Goal: Transaction & Acquisition: Obtain resource

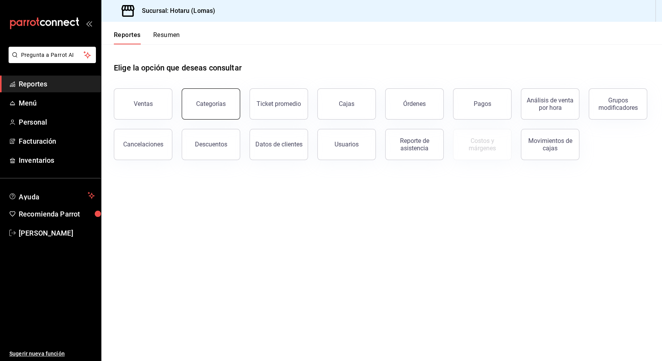
click at [210, 108] on button "Categorías" at bounding box center [211, 103] width 58 height 31
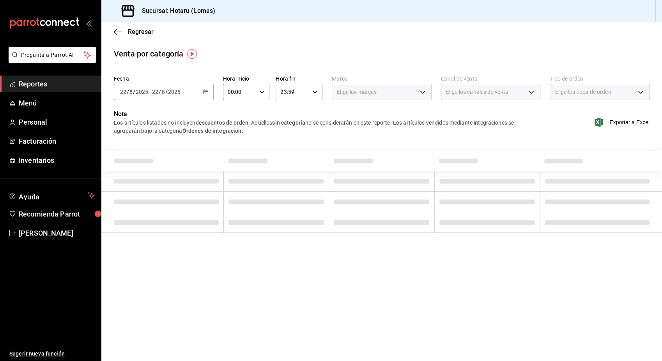
click at [205, 89] on icon "button" at bounding box center [205, 91] width 5 height 5
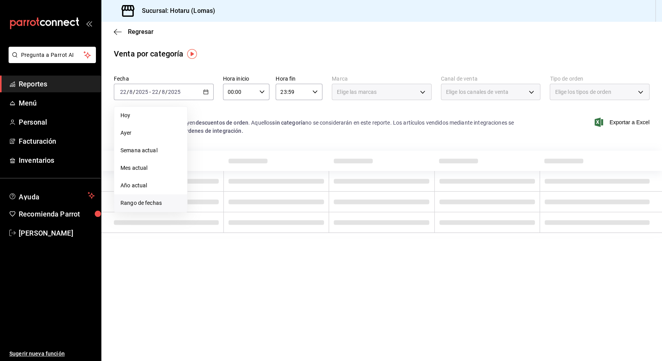
click at [147, 206] on span "Rango de fechas" at bounding box center [150, 203] width 60 height 8
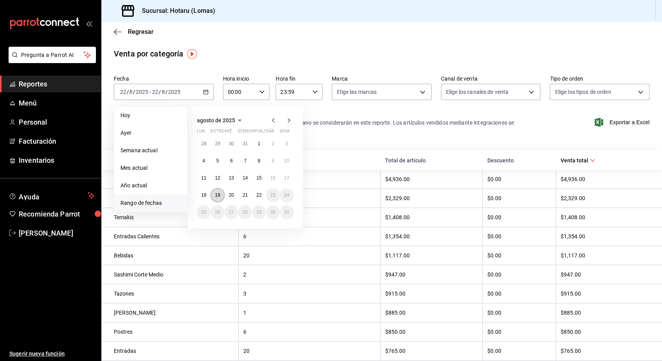
click at [216, 194] on abbr "19" at bounding box center [217, 194] width 5 height 5
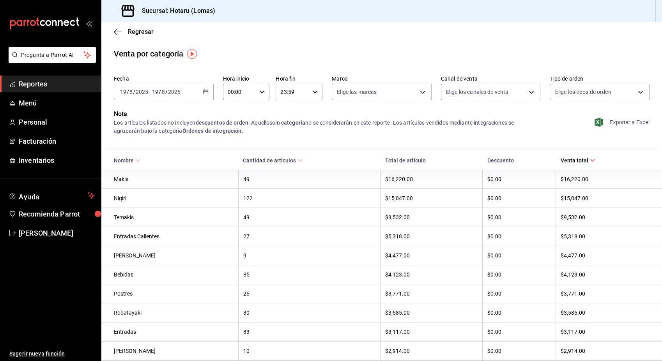
click at [614, 120] on font "Exportar a Excel" at bounding box center [629, 122] width 40 height 6
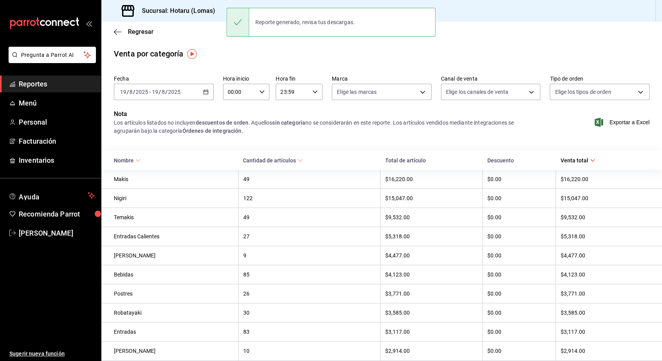
click at [206, 93] on icon "button" at bounding box center [205, 91] width 5 height 5
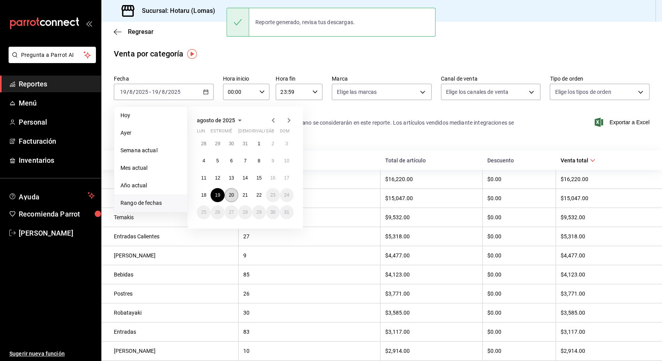
click at [229, 195] on abbr "20" at bounding box center [231, 194] width 5 height 5
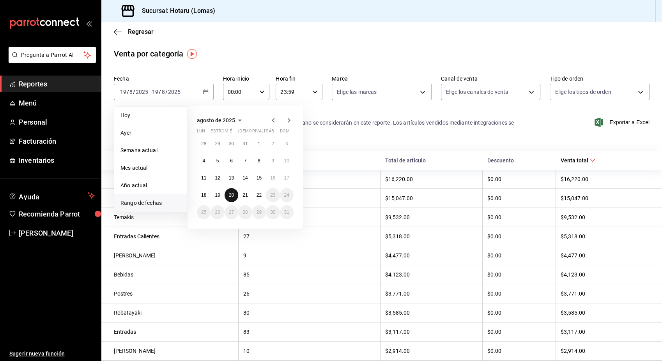
click at [229, 195] on abbr "20" at bounding box center [231, 194] width 5 height 5
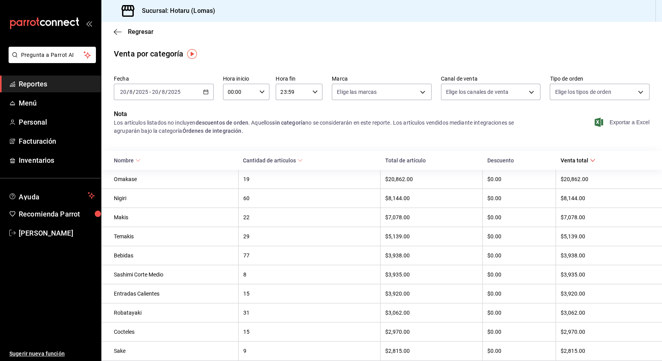
click at [613, 124] on font "Exportar a Excel" at bounding box center [629, 122] width 40 height 6
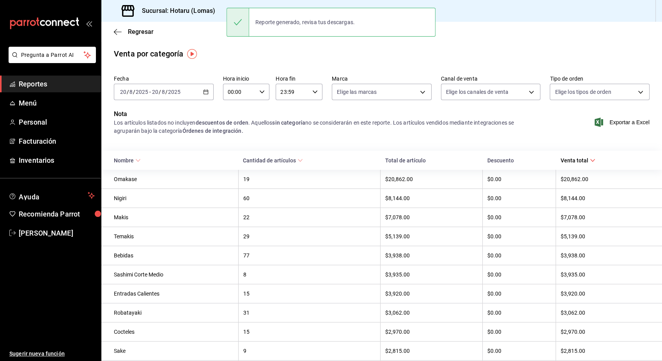
click at [205, 90] on \(Stroke\) "button" at bounding box center [205, 92] width 5 height 4
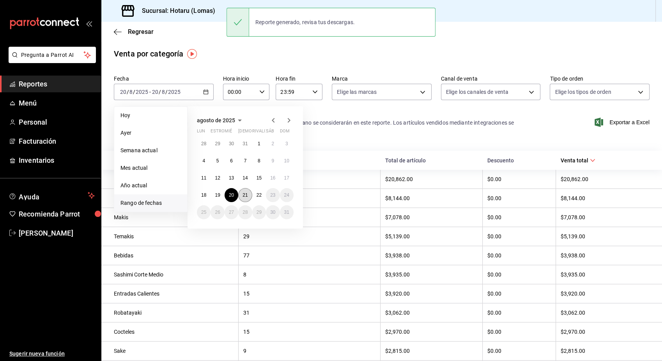
click at [246, 191] on button "21" at bounding box center [245, 195] width 14 height 14
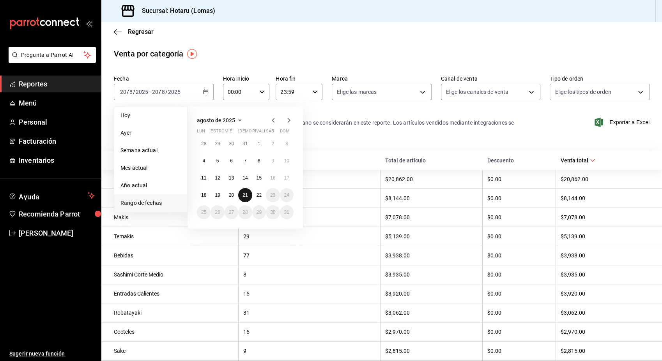
click at [246, 191] on button "21" at bounding box center [245, 195] width 14 height 14
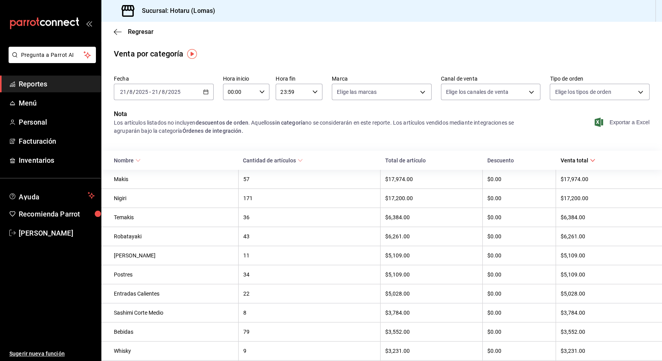
click at [622, 125] on font "Exportar a Excel" at bounding box center [629, 122] width 40 height 6
